Goal: Navigation & Orientation: Find specific page/section

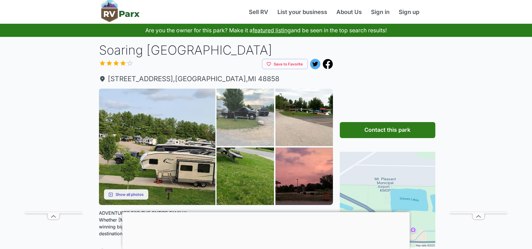
scroll to position [29, 0]
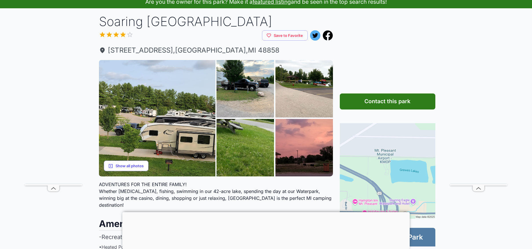
click at [123, 168] on button "Show all photos" at bounding box center [126, 166] width 45 height 11
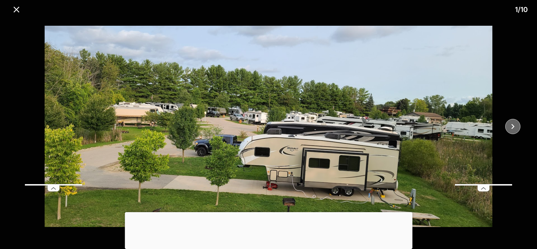
click at [516, 125] on icon "close" at bounding box center [513, 127] width 10 height 10
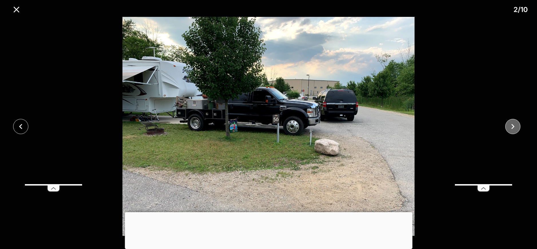
click at [516, 125] on icon "close" at bounding box center [513, 127] width 10 height 10
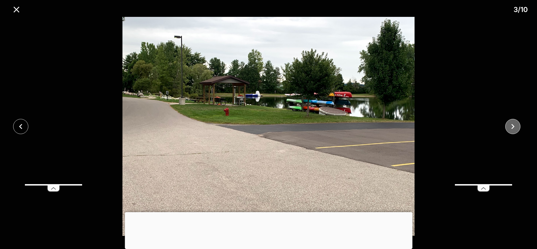
click at [516, 125] on icon "close" at bounding box center [513, 127] width 10 height 10
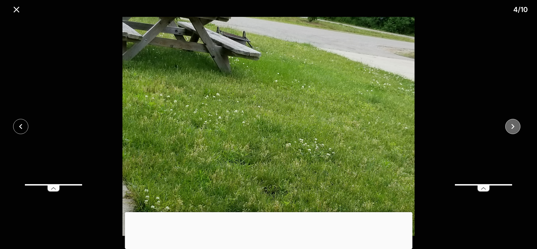
click at [516, 125] on icon "close" at bounding box center [513, 127] width 10 height 10
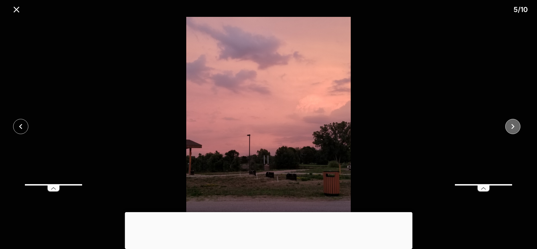
click at [516, 125] on icon "close" at bounding box center [513, 127] width 10 height 10
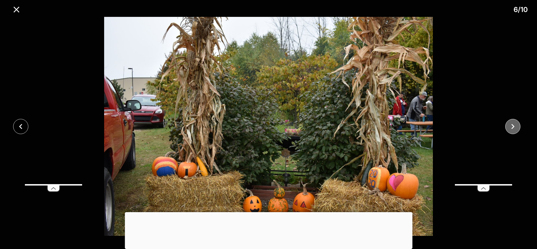
click at [516, 125] on icon "close" at bounding box center [513, 127] width 10 height 10
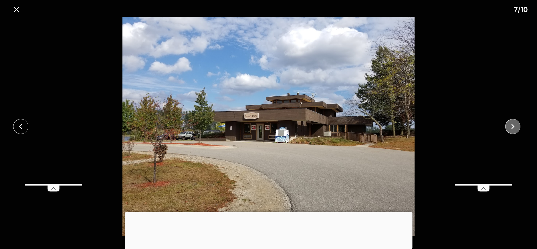
click at [516, 125] on icon "close" at bounding box center [513, 127] width 10 height 10
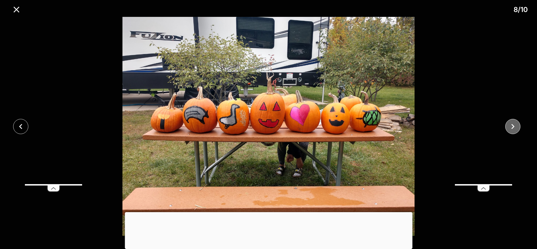
click at [516, 125] on icon "close" at bounding box center [513, 127] width 10 height 10
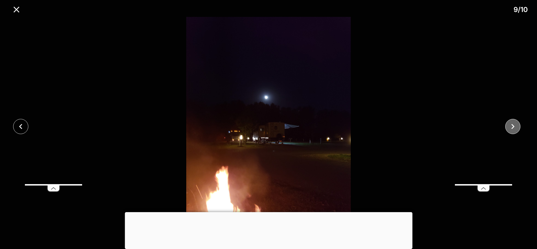
click at [516, 125] on icon "close" at bounding box center [513, 127] width 10 height 10
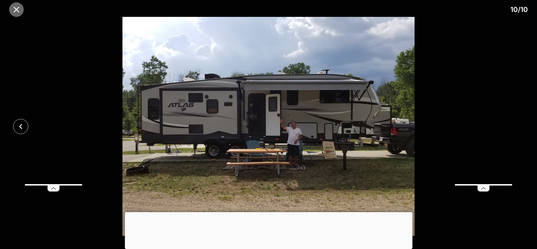
click at [14, 9] on icon "close" at bounding box center [16, 10] width 10 height 10
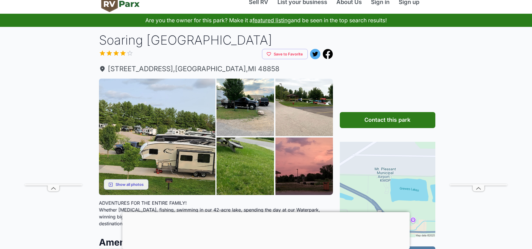
scroll to position [0, 0]
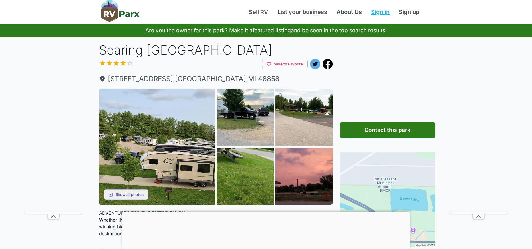
click at [377, 13] on link "Sign in" at bounding box center [381, 12] width 28 height 9
